Goal: Navigation & Orientation: Understand site structure

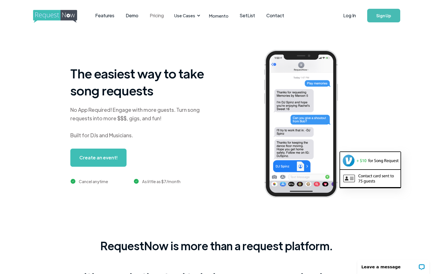
click at [154, 16] on link "Pricing" at bounding box center [156, 16] width 25 height 18
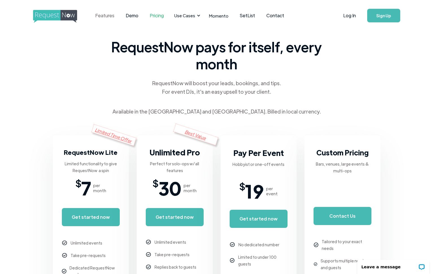
click at [111, 15] on link "Features" at bounding box center [105, 16] width 31 height 18
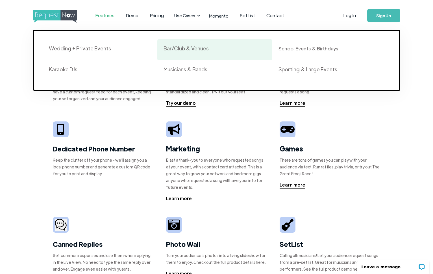
click at [186, 49] on div "Bar/Club & Venues" at bounding box center [186, 48] width 45 height 7
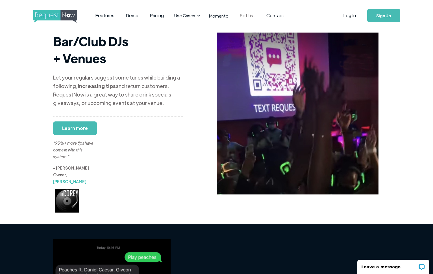
click at [246, 15] on link "SetList" at bounding box center [247, 16] width 27 height 18
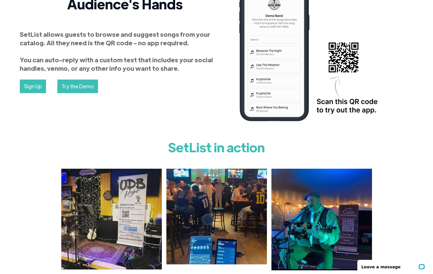
scroll to position [63, 0]
